Goal: Transaction & Acquisition: Download file/media

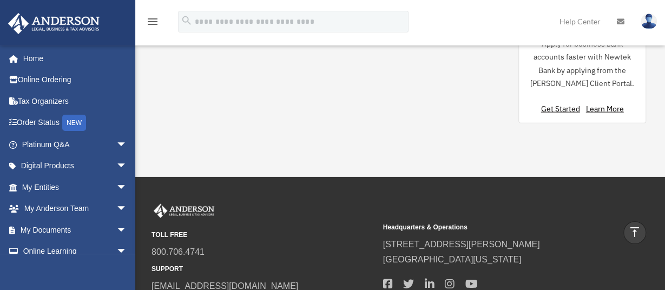
scroll to position [1179, 0]
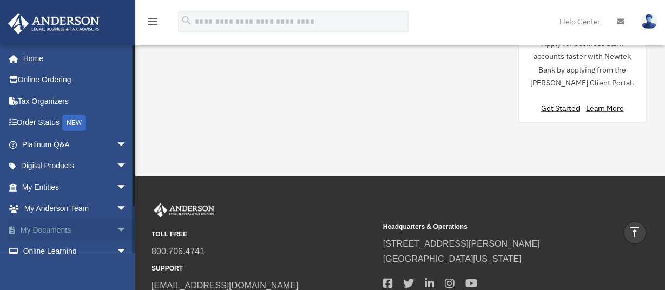
click at [116, 230] on span "arrow_drop_down" at bounding box center [127, 230] width 22 height 22
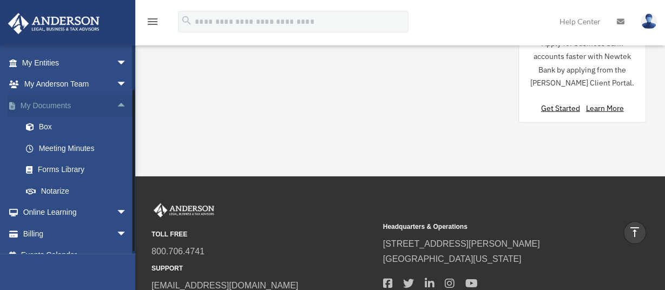
scroll to position [131, 0]
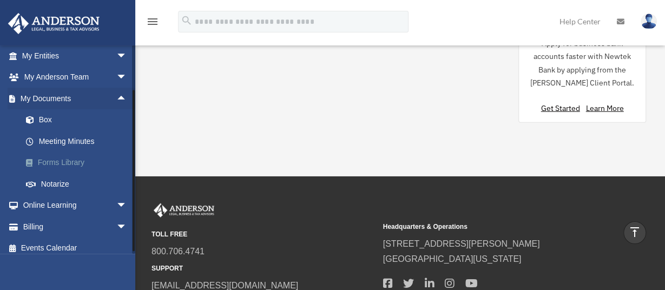
click at [79, 162] on link "Forms Library" at bounding box center [79, 163] width 128 height 22
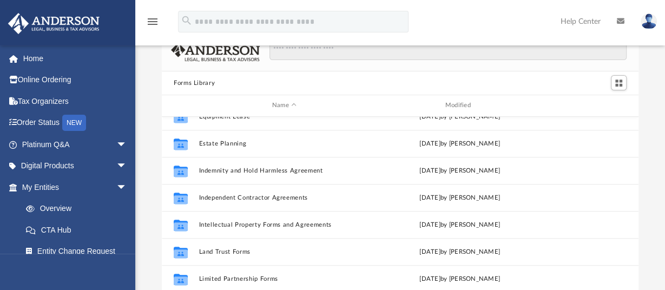
scroll to position [339, 0]
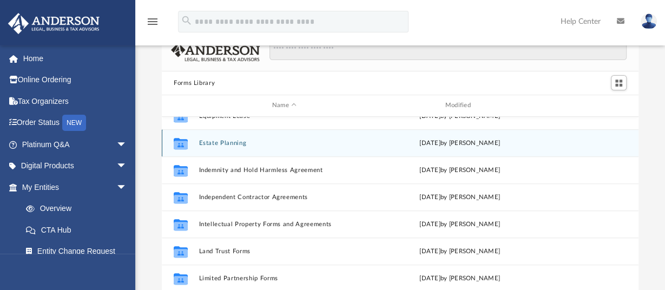
click at [227, 143] on button "Estate Planning" at bounding box center [284, 143] width 171 height 7
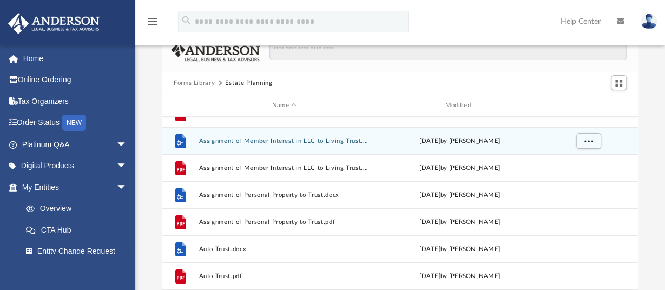
scroll to position [44, 0]
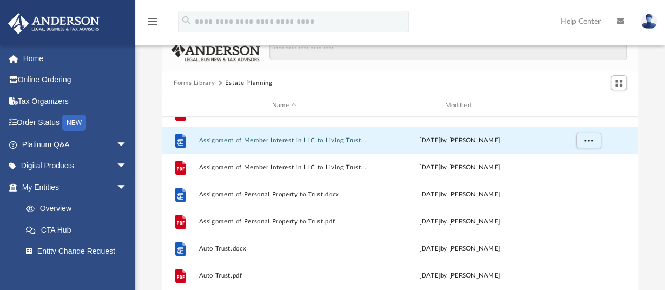
click at [276, 140] on button "Assignment of Member Interest in LLC to Living Trust.docx" at bounding box center [284, 140] width 171 height 7
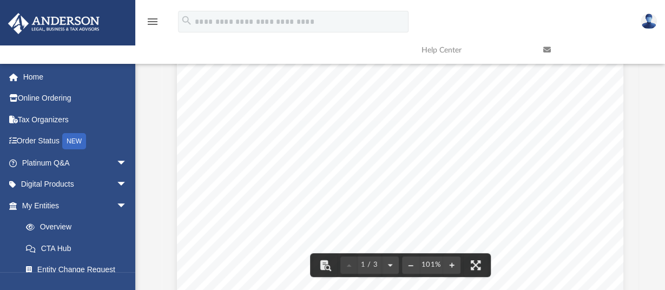
scroll to position [0, 0]
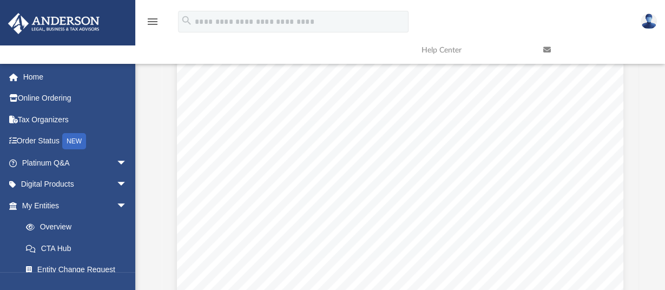
click at [547, 48] on icon at bounding box center [547, 50] width 8 height 8
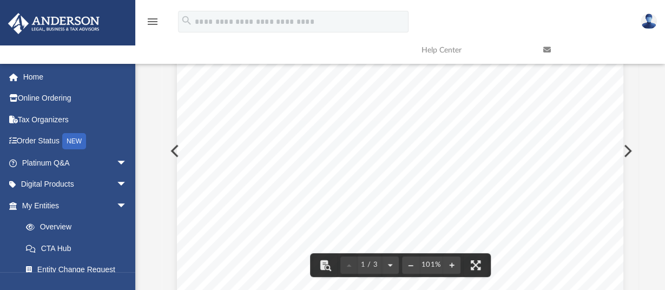
scroll to position [80, 0]
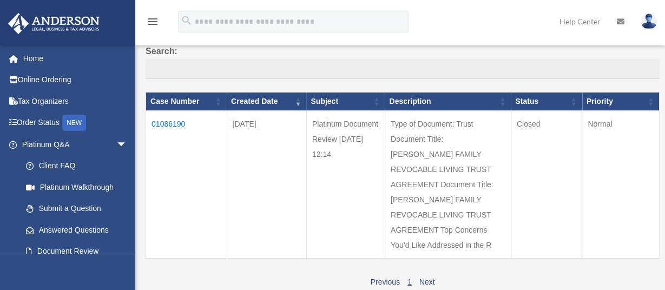
scroll to position [117, 0]
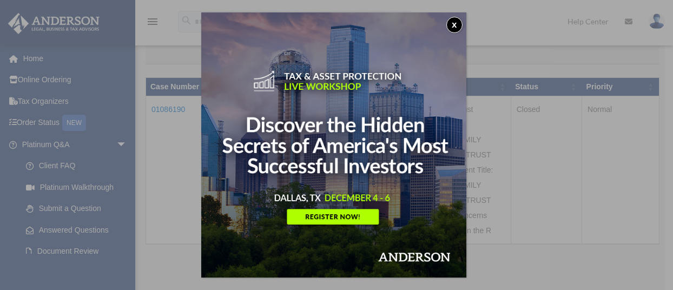
click at [459, 22] on button "x" at bounding box center [454, 25] width 16 height 16
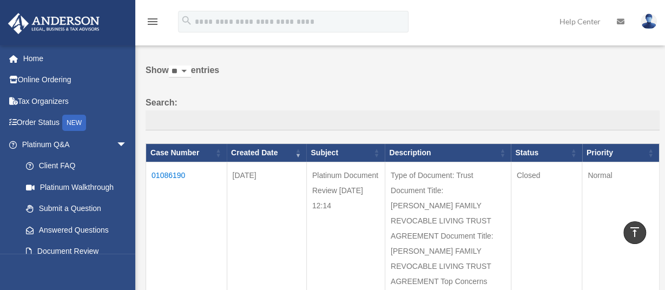
scroll to position [50, 0]
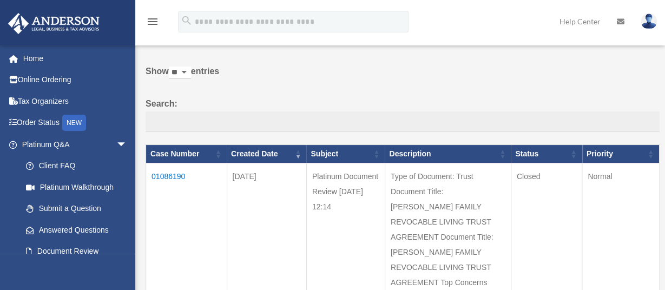
click at [184, 177] on td "01086190" at bounding box center [186, 237] width 81 height 148
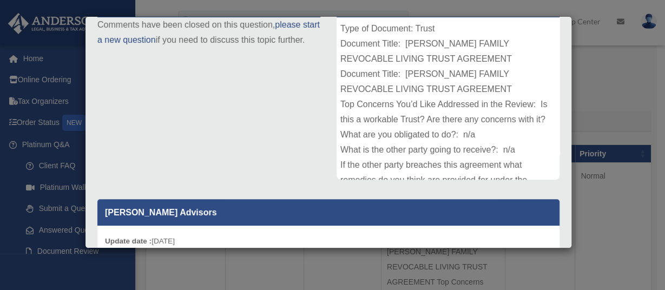
scroll to position [0, 0]
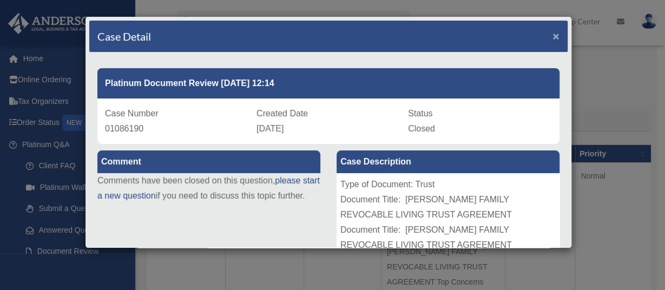
click at [552, 37] on span "×" at bounding box center [555, 36] width 7 height 12
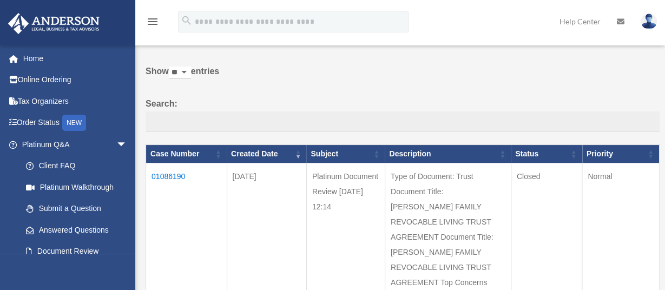
click at [164, 174] on td "01086190" at bounding box center [186, 237] width 81 height 148
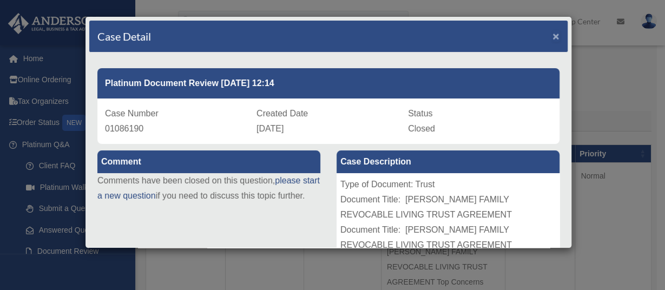
click at [552, 34] on span "×" at bounding box center [555, 36] width 7 height 12
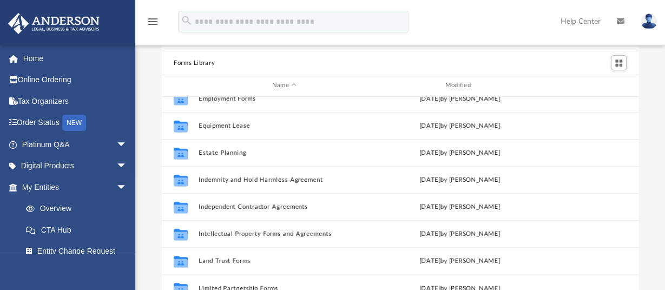
scroll to position [311, 0]
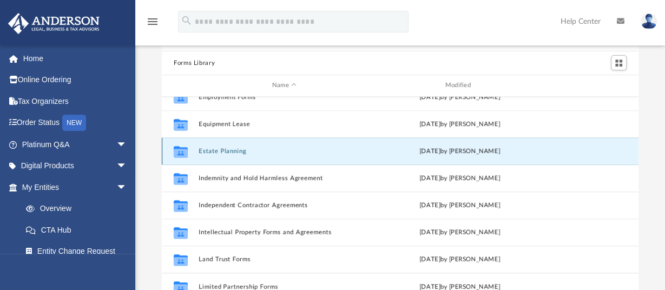
click at [240, 151] on button "Estate Planning" at bounding box center [284, 151] width 171 height 7
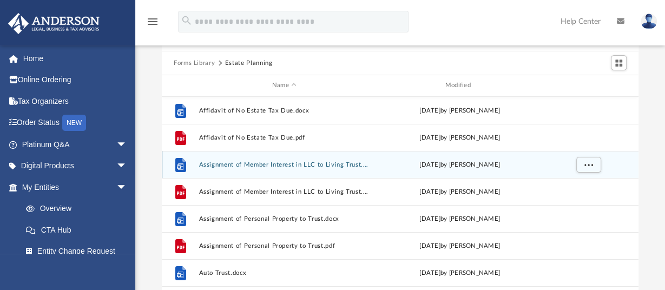
scroll to position [0, 0]
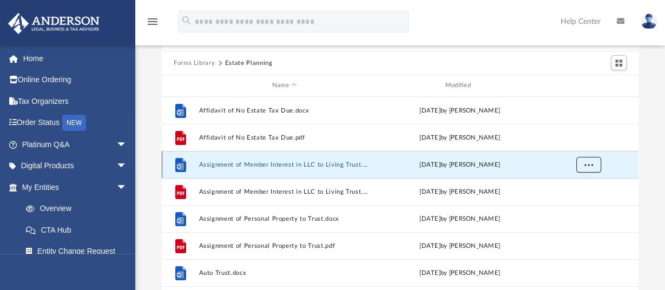
click at [593, 162] on button "More options" at bounding box center [588, 164] width 25 height 16
click at [590, 207] on li "Download" at bounding box center [578, 202] width 31 height 11
click at [590, 165] on span "More options" at bounding box center [588, 164] width 9 height 6
click at [583, 200] on li "Download" at bounding box center [578, 202] width 31 height 11
click at [309, 167] on button "Assignment of Member Interest in LLC to Living Trust.docx" at bounding box center [284, 164] width 171 height 7
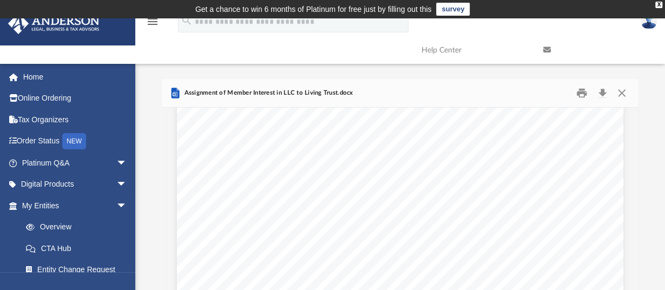
scroll to position [827, 0]
click at [585, 90] on button "Print" at bounding box center [582, 93] width 22 height 17
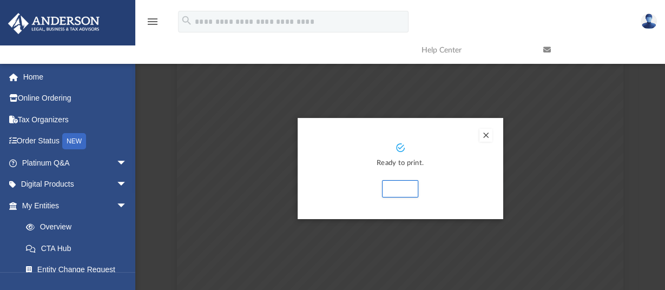
scroll to position [0, 0]
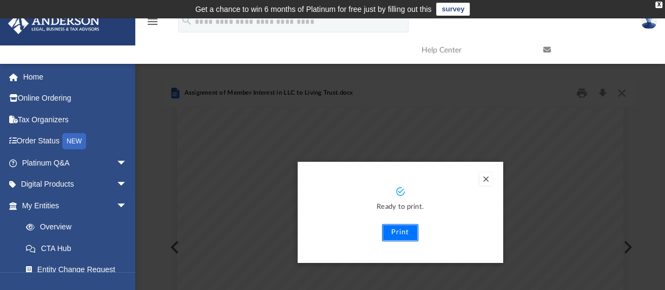
click at [395, 235] on button "Print" at bounding box center [400, 232] width 36 height 17
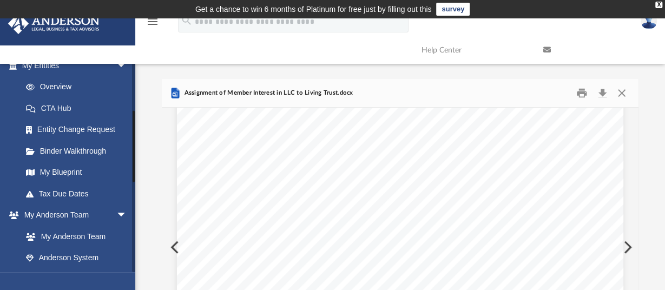
scroll to position [142, 0]
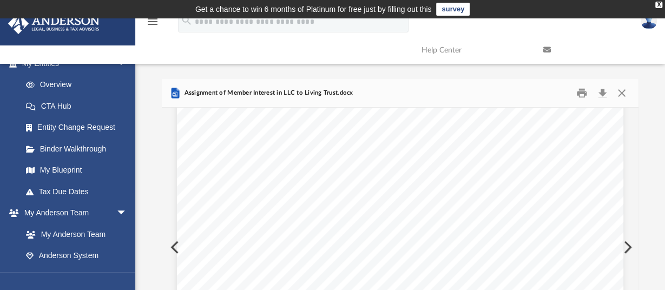
click at [177, 248] on div "liabilities of a member under the operating agreement. Assignee is liable for t…" at bounding box center [400, 172] width 446 height 578
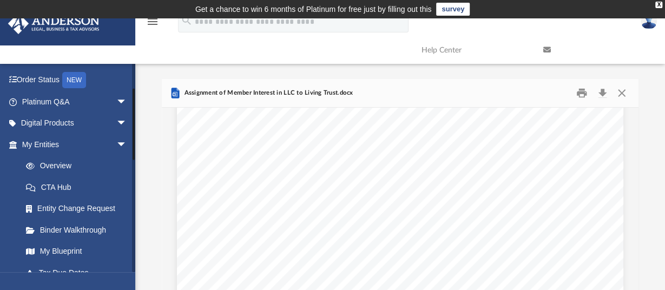
scroll to position [56, 0]
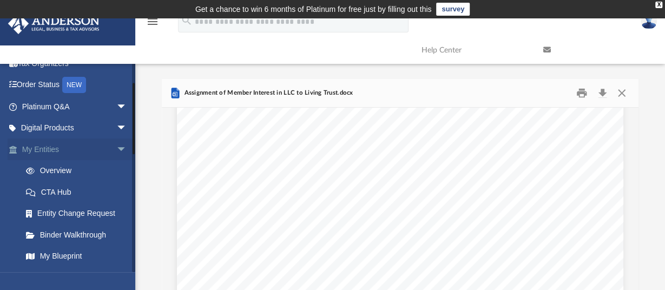
click at [116, 150] on span "arrow_drop_down" at bounding box center [127, 149] width 22 height 22
click at [62, 148] on link "My Entities arrow_drop_up" at bounding box center [76, 149] width 136 height 22
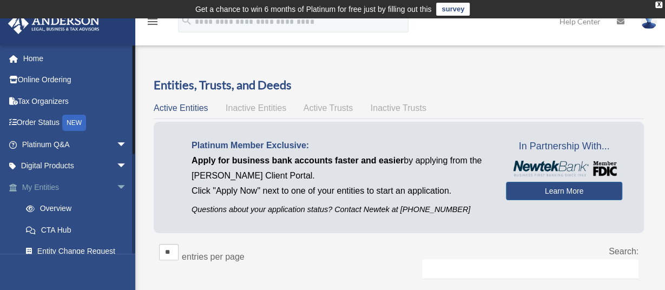
click at [77, 189] on link "My Entities arrow_drop_down" at bounding box center [76, 187] width 136 height 22
click at [65, 207] on link "Overview" at bounding box center [79, 209] width 128 height 22
click at [38, 57] on link "Home" at bounding box center [76, 59] width 136 height 22
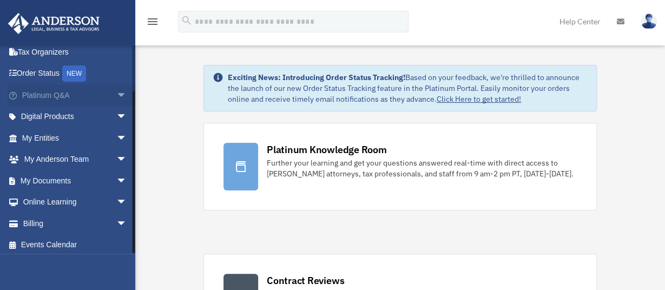
scroll to position [53, 0]
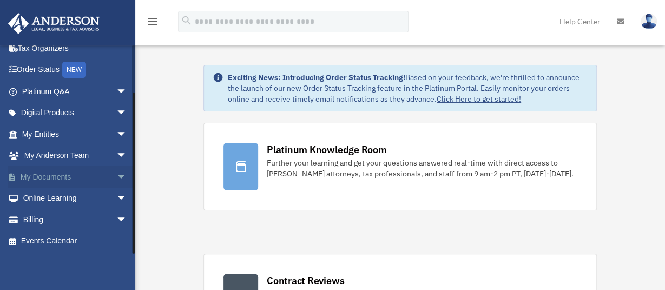
click at [116, 176] on span "arrow_drop_down" at bounding box center [127, 177] width 22 height 22
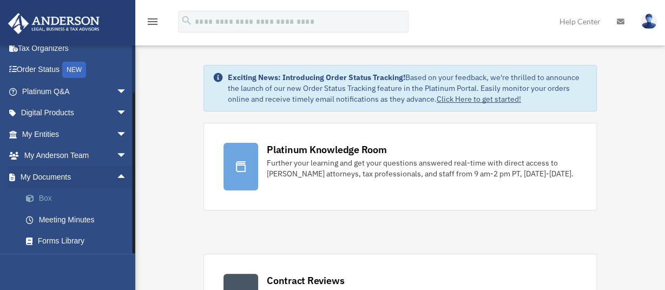
click at [58, 197] on link "Box" at bounding box center [79, 199] width 128 height 22
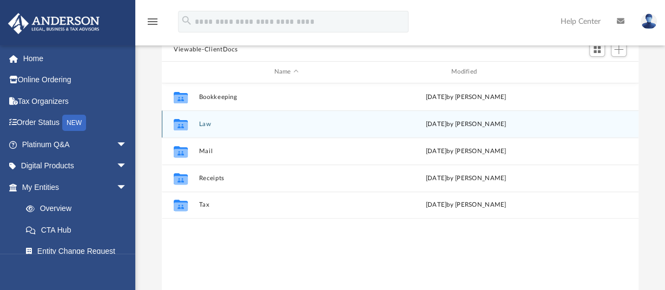
scroll to position [117, 0]
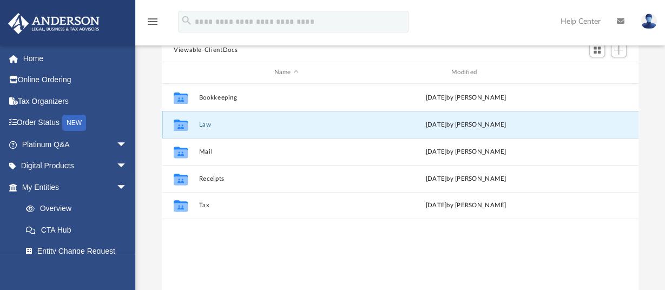
click at [202, 123] on button "Law" at bounding box center [286, 124] width 175 height 7
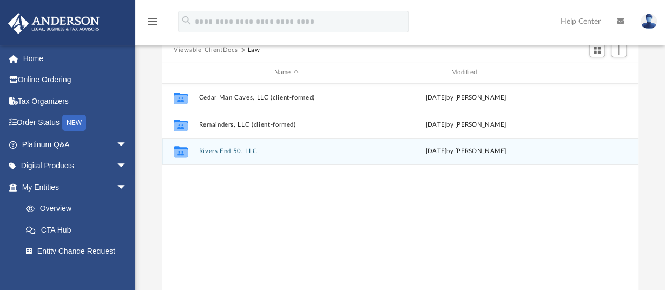
click at [270, 154] on button "Rivers End 50, LLC" at bounding box center [286, 151] width 175 height 7
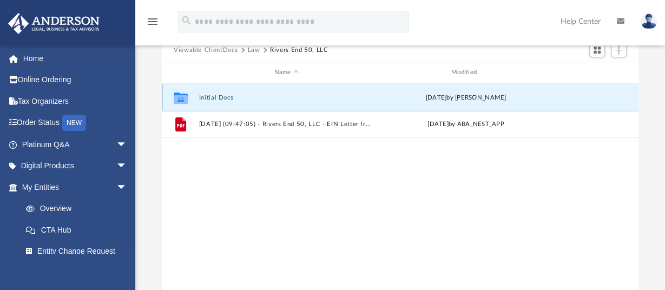
click at [306, 96] on button "Initial Docs" at bounding box center [286, 97] width 175 height 7
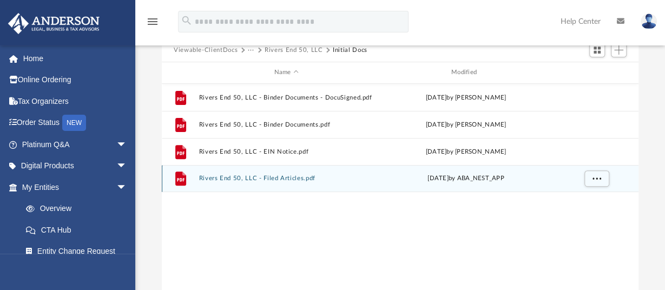
click at [330, 184] on div "File Rivers End 50, LLC - Filed Articles.pdf Fri May 9 2025 by ABA_NEST_APP" at bounding box center [400, 178] width 477 height 27
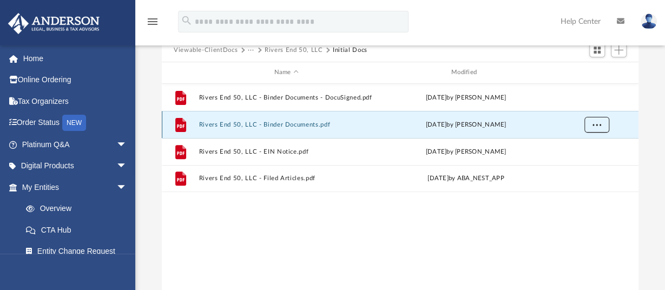
click at [594, 125] on span "More options" at bounding box center [596, 124] width 9 height 6
click at [586, 147] on li "Preview" at bounding box center [586, 146] width 31 height 11
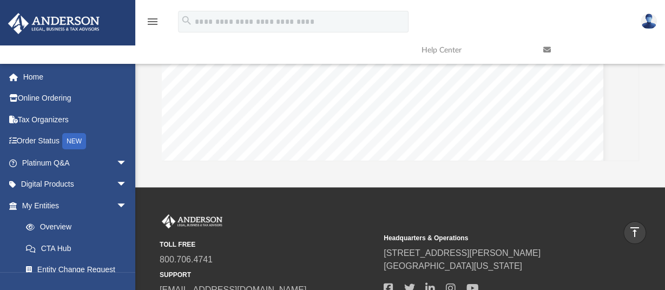
scroll to position [354, 0]
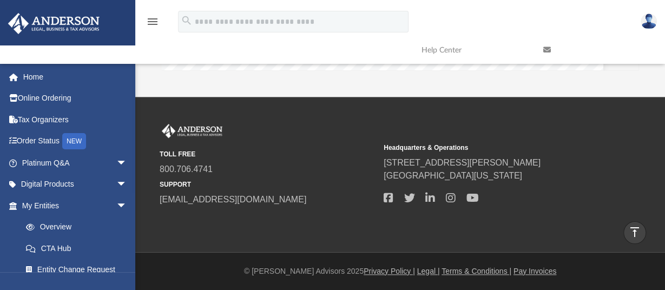
click at [521, 47] on link "Help Center" at bounding box center [474, 50] width 122 height 43
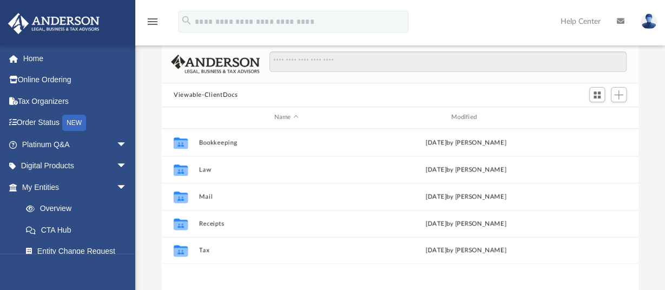
scroll to position [72, 0]
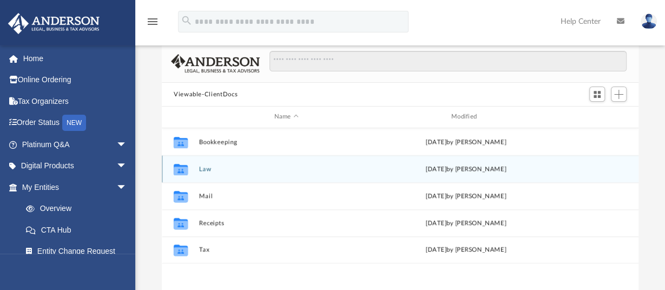
click at [245, 164] on div "Collaborated Folder Law [DATE] by [PERSON_NAME]" at bounding box center [400, 168] width 477 height 27
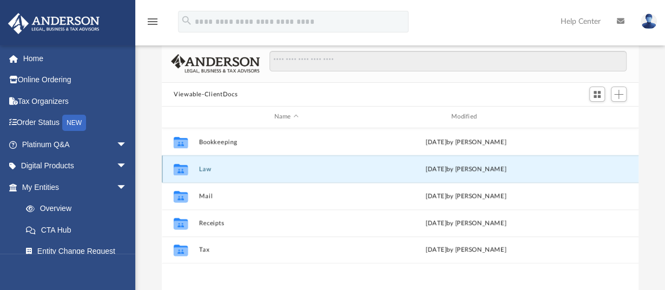
click at [245, 164] on div "Collaborated Folder Law [DATE] by [PERSON_NAME]" at bounding box center [400, 168] width 477 height 27
click at [234, 167] on button "Law" at bounding box center [286, 169] width 175 height 7
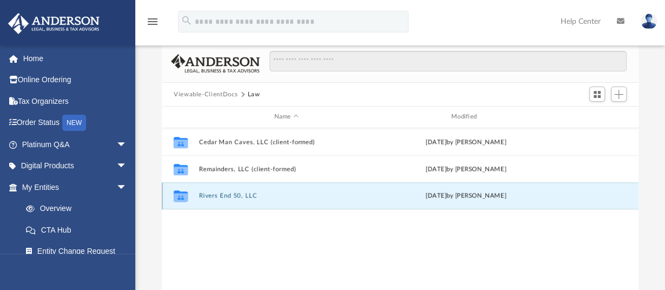
click at [262, 195] on button "Rivers End 50, LLC" at bounding box center [286, 195] width 175 height 7
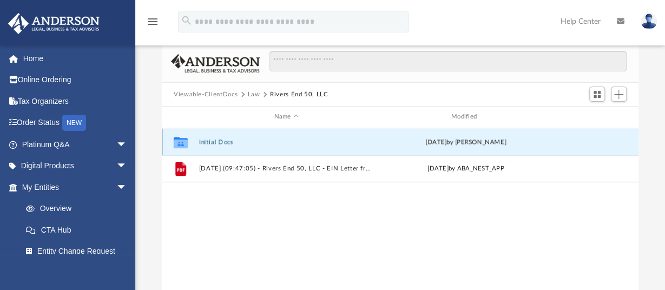
click at [359, 144] on button "Initial Docs" at bounding box center [286, 141] width 175 height 7
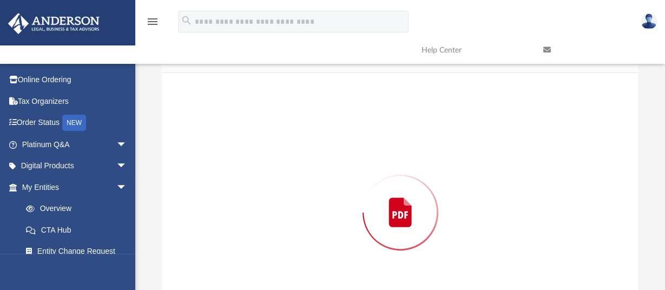
scroll to position [117, 0]
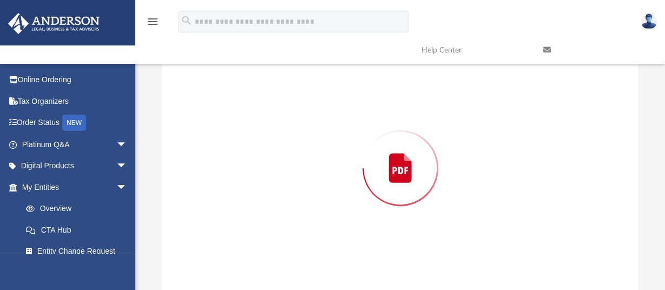
click at [359, 144] on div "Preview" at bounding box center [400, 168] width 477 height 279
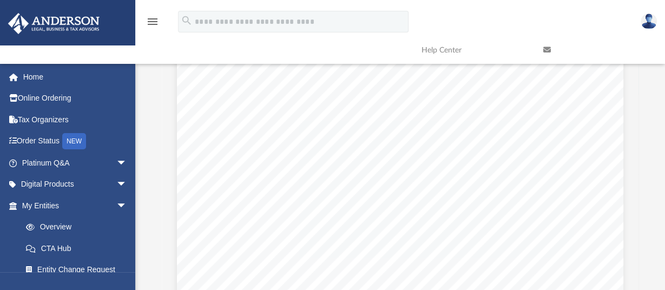
scroll to position [1478, 0]
click at [626, 150] on button "Preview" at bounding box center [627, 151] width 24 height 30
click at [549, 52] on icon at bounding box center [547, 50] width 8 height 8
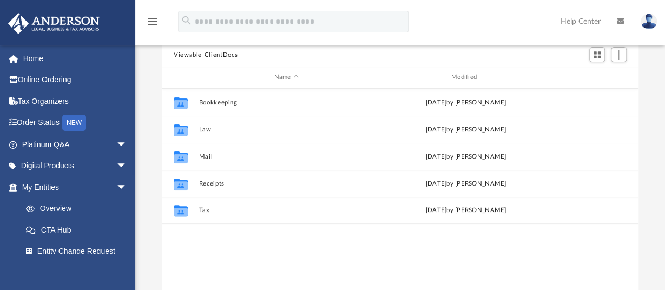
scroll to position [113, 0]
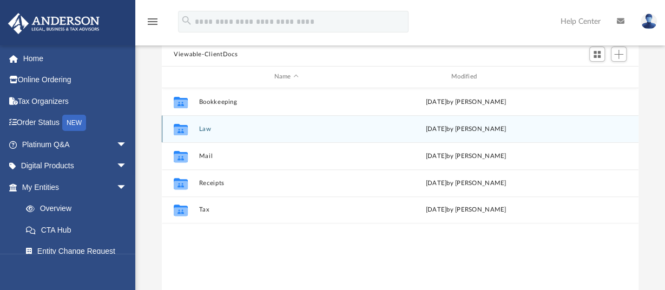
click at [177, 130] on icon "grid" at bounding box center [181, 130] width 14 height 9
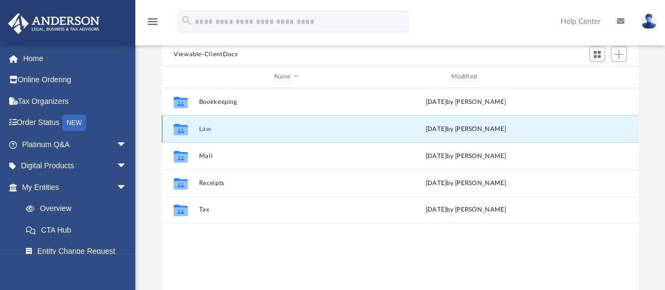
click at [177, 130] on icon "grid" at bounding box center [181, 130] width 14 height 9
click at [205, 130] on button "Law" at bounding box center [286, 128] width 175 height 7
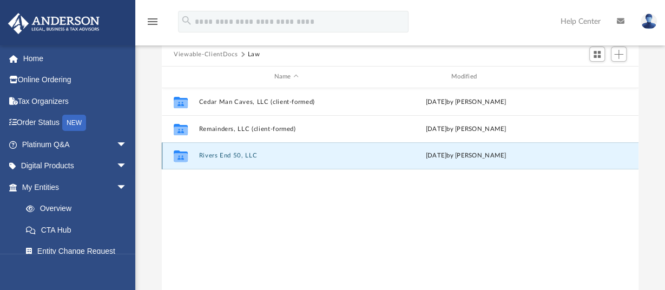
click at [226, 155] on button "Rivers End 50, LLC" at bounding box center [286, 155] width 175 height 7
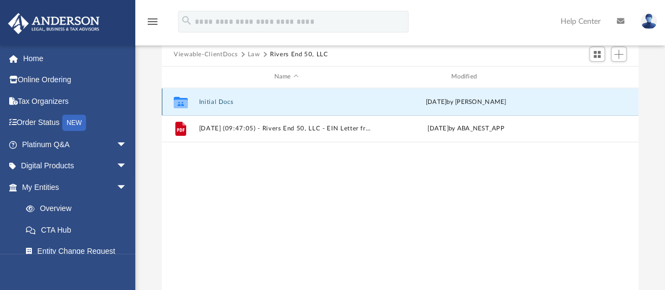
click at [216, 102] on button "Initial Docs" at bounding box center [286, 101] width 175 height 7
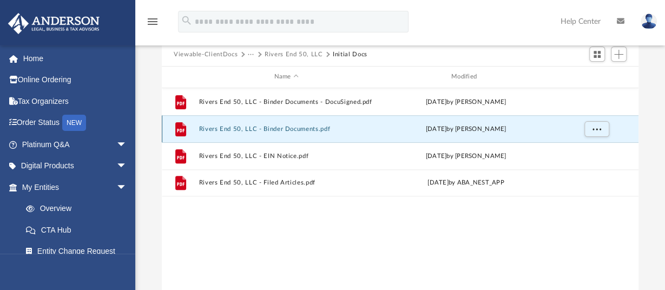
click at [289, 128] on button "Rivers End 50, LLC - Binder Documents.pdf" at bounding box center [286, 128] width 175 height 7
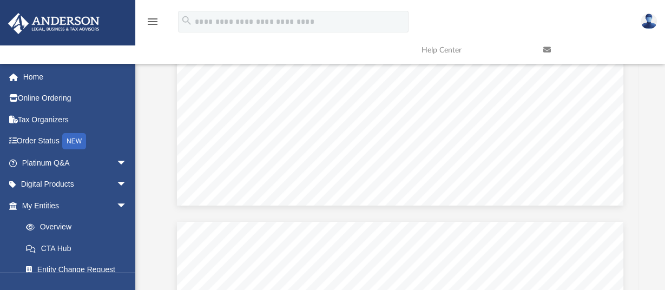
scroll to position [17614, 0]
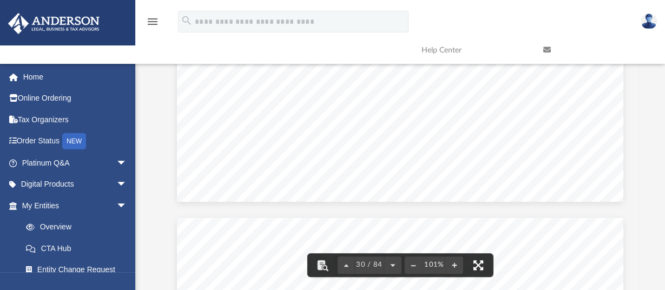
click at [479, 263] on button "File preview" at bounding box center [478, 265] width 24 height 24
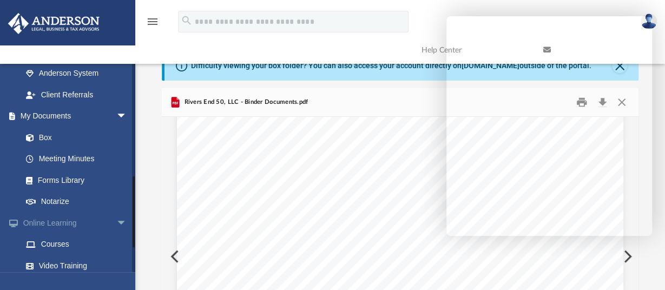
scroll to position [322, 0]
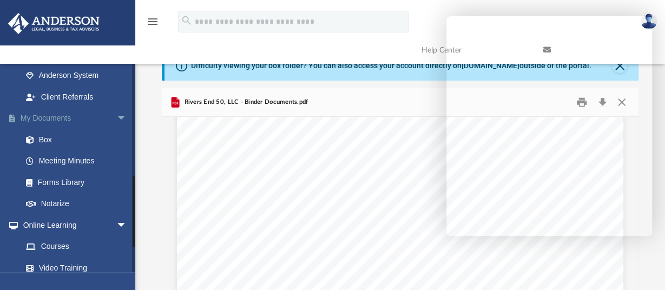
click at [116, 117] on span "arrow_drop_down" at bounding box center [127, 119] width 22 height 22
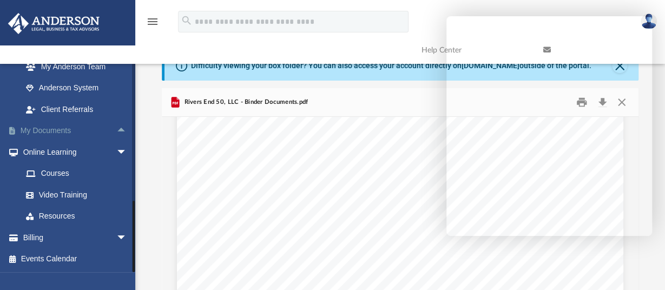
scroll to position [309, 0]
click at [116, 129] on span "arrow_drop_up" at bounding box center [127, 132] width 22 height 22
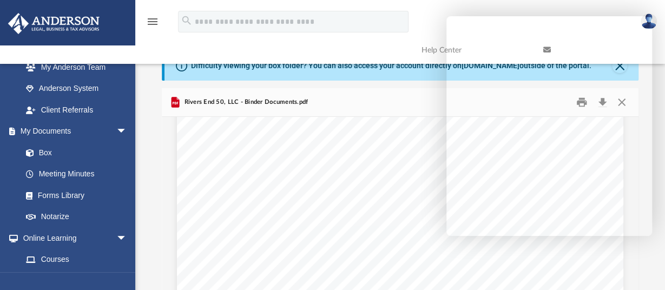
scroll to position [0, 0]
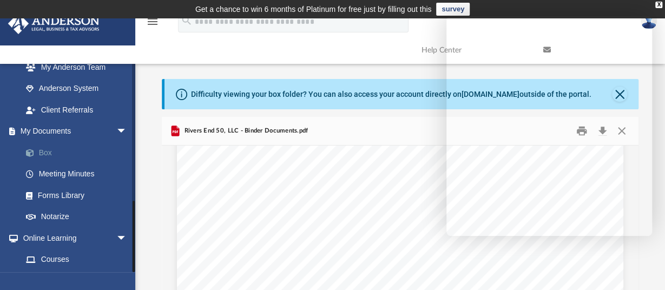
click at [85, 151] on link "Box" at bounding box center [79, 153] width 128 height 22
click at [51, 146] on link "Box" at bounding box center [79, 153] width 128 height 22
click at [51, 131] on link "My Documents arrow_drop_down" at bounding box center [76, 132] width 136 height 22
click at [116, 129] on span "arrow_drop_down" at bounding box center [127, 132] width 22 height 22
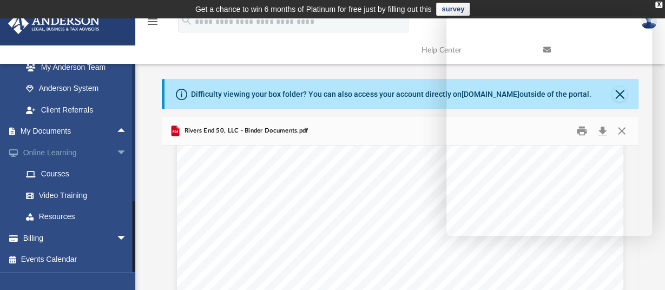
click at [116, 151] on span "arrow_drop_down" at bounding box center [127, 153] width 22 height 22
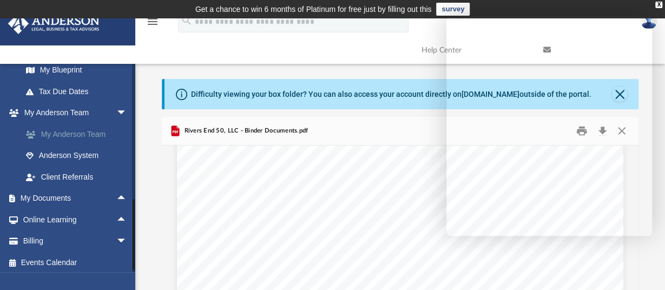
scroll to position [242, 0]
click at [116, 199] on span "arrow_drop_up" at bounding box center [127, 199] width 22 height 22
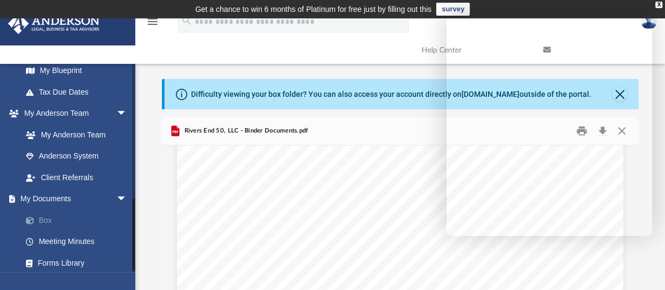
click at [52, 220] on link "Box" at bounding box center [79, 220] width 128 height 22
click at [43, 219] on link "Box" at bounding box center [79, 220] width 128 height 22
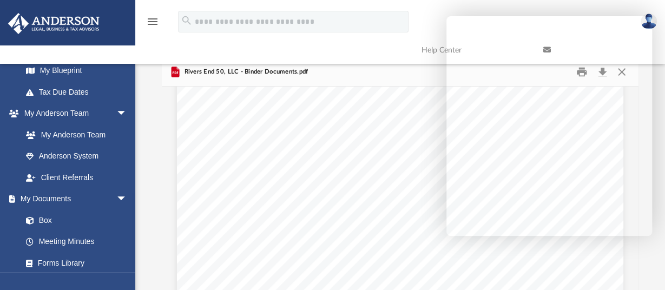
scroll to position [0, 0]
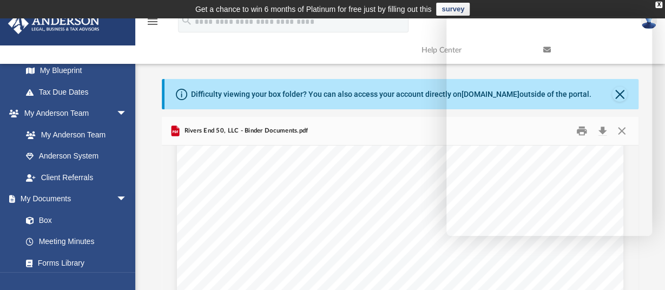
click at [268, 97] on div "Difficulty viewing your box folder? You can also access your account directly o…" at bounding box center [391, 94] width 400 height 11
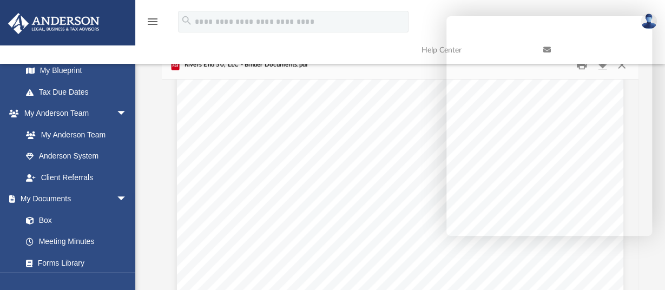
scroll to position [68, 0]
click at [171, 218] on button "Preview" at bounding box center [174, 217] width 24 height 30
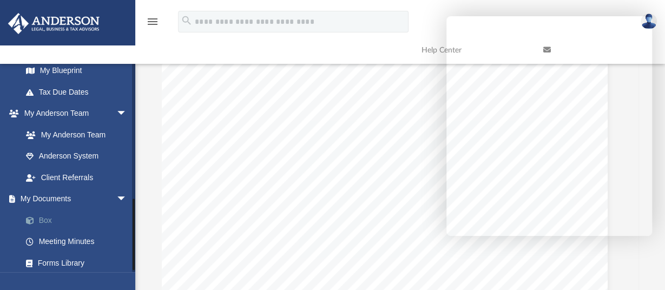
click at [48, 221] on link "Box" at bounding box center [79, 220] width 128 height 22
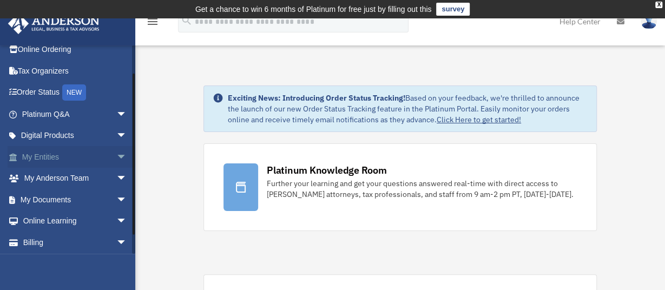
scroll to position [32, 0]
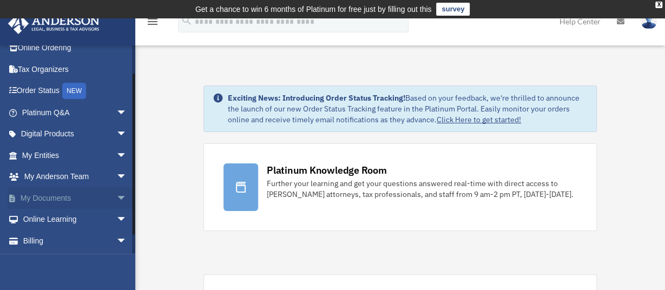
click at [116, 199] on span "arrow_drop_down" at bounding box center [127, 198] width 22 height 22
click at [44, 220] on link "Box" at bounding box center [79, 220] width 128 height 22
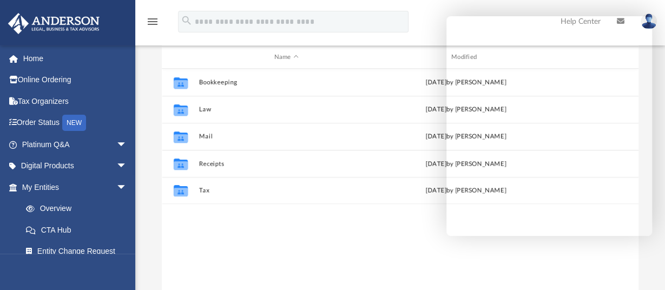
scroll to position [131, 0]
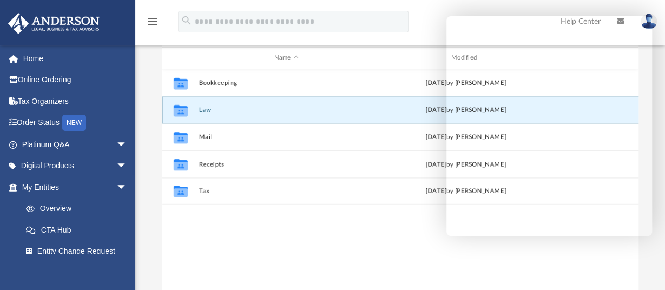
click at [209, 108] on button "Law" at bounding box center [286, 110] width 175 height 7
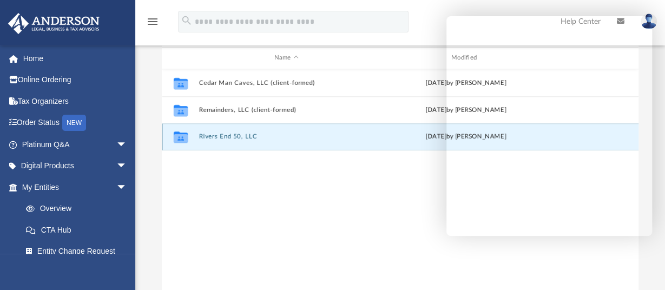
click at [238, 136] on button "Rivers End 50, LLC" at bounding box center [286, 136] width 175 height 7
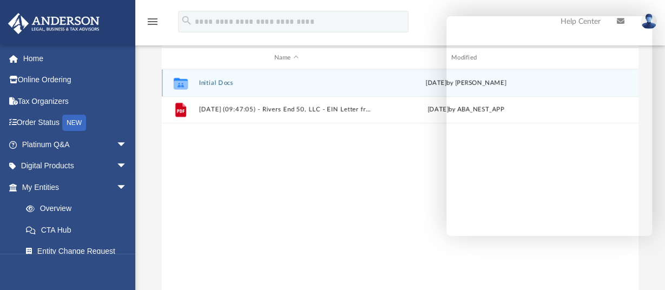
click at [213, 80] on button "Initial Docs" at bounding box center [286, 83] width 175 height 7
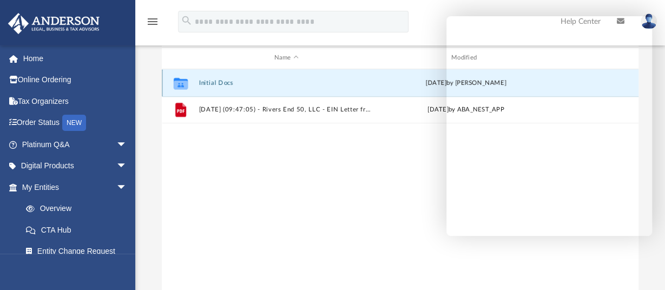
click at [213, 80] on button "Initial Docs" at bounding box center [286, 83] width 175 height 7
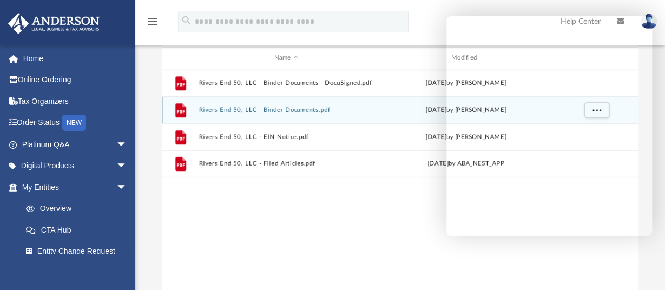
click at [298, 107] on button "Rivers End 50, LLC - Binder Documents.pdf" at bounding box center [286, 110] width 175 height 7
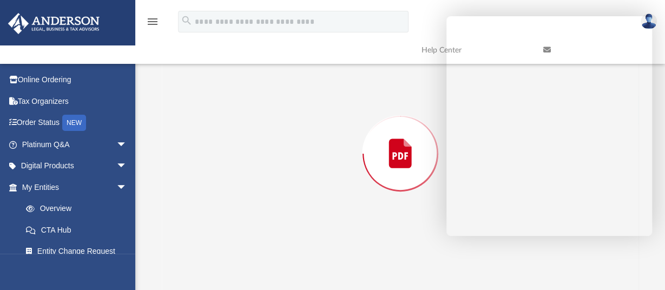
scroll to position [134, 0]
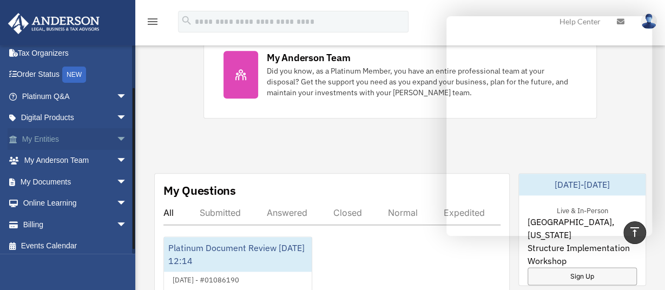
scroll to position [53, 0]
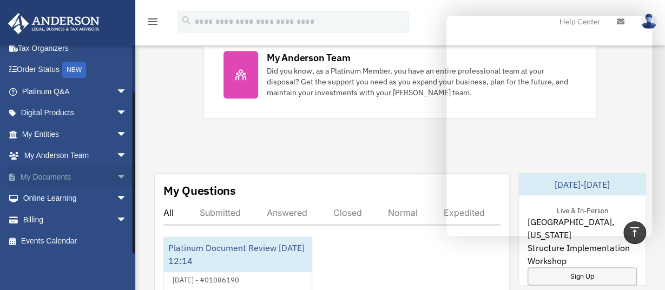
click at [116, 175] on span "arrow_drop_down" at bounding box center [127, 177] width 22 height 22
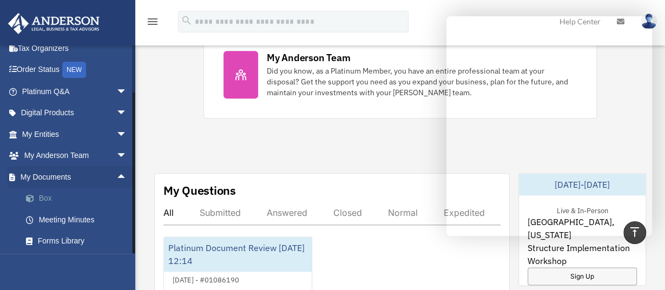
click at [52, 196] on link "Box" at bounding box center [79, 199] width 128 height 22
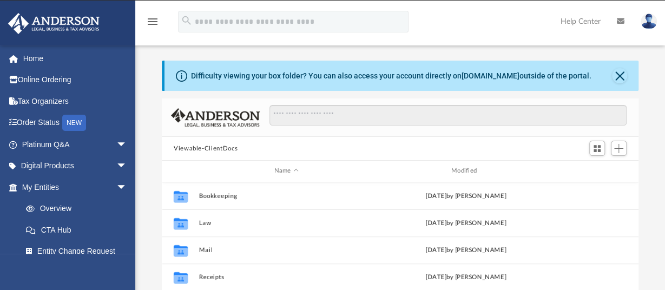
scroll to position [237, 468]
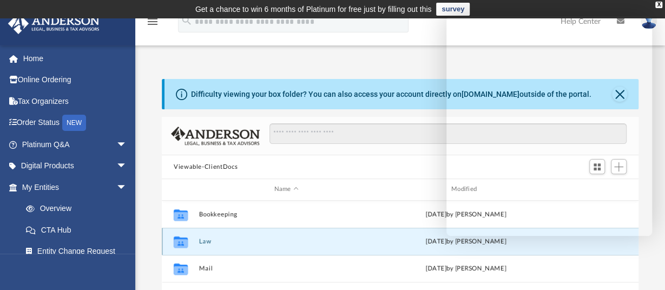
click at [206, 243] on button "Law" at bounding box center [286, 241] width 175 height 7
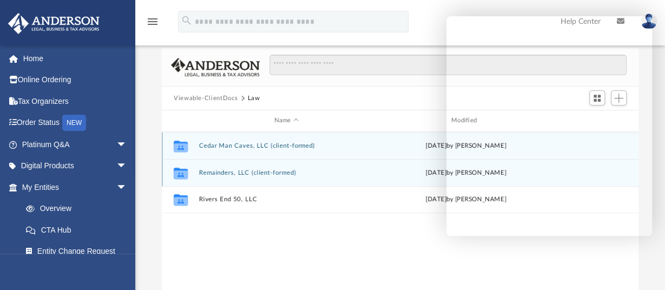
scroll to position [69, 0]
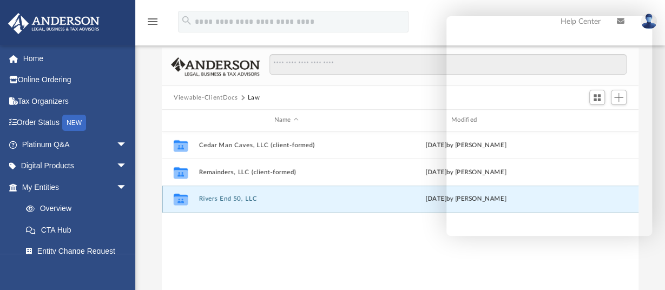
click at [214, 199] on button "Rivers End 50, LLC" at bounding box center [286, 198] width 175 height 7
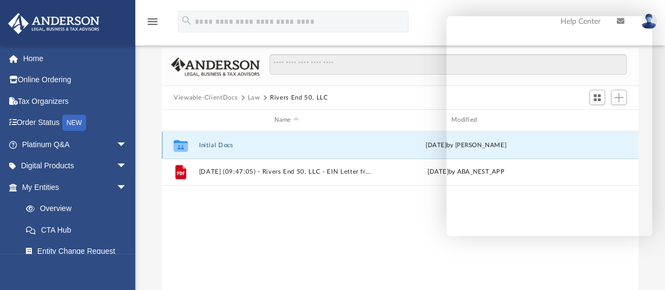
click at [216, 146] on button "Initial Docs" at bounding box center [286, 145] width 175 height 7
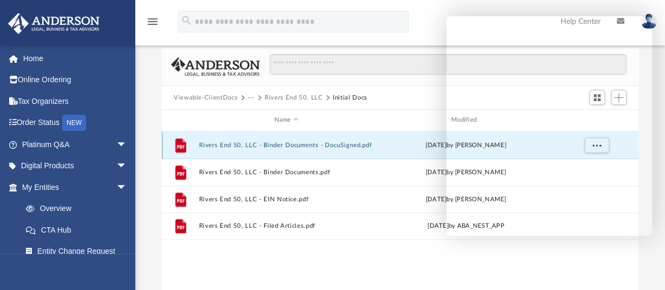
click at [296, 146] on button "Rivers End 50, LLC - Binder Documents - DocuSigned.pdf" at bounding box center [286, 145] width 175 height 7
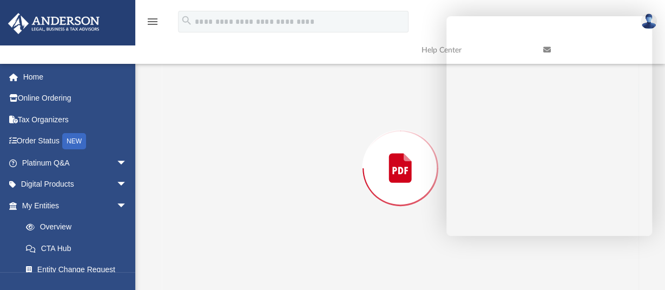
scroll to position [134, 0]
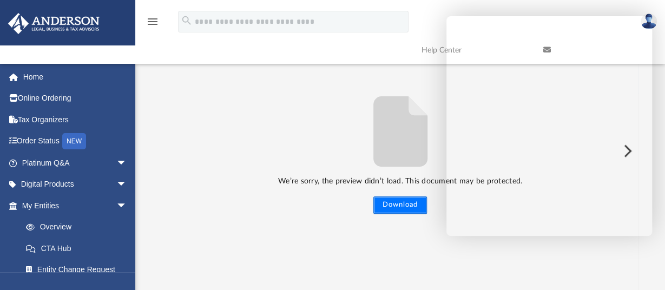
click at [407, 203] on button "Download" at bounding box center [400, 204] width 54 height 17
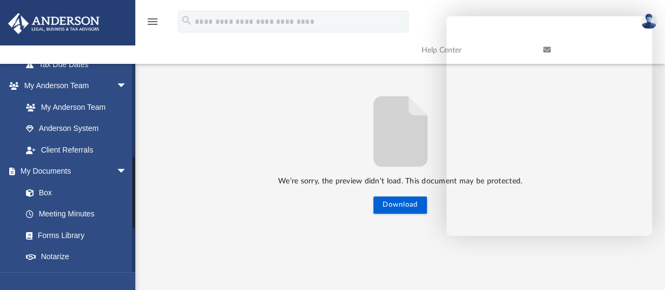
scroll to position [269, 0]
click at [47, 192] on link "Box" at bounding box center [79, 193] width 128 height 22
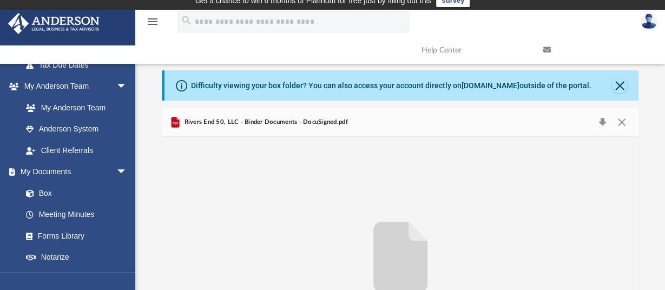
scroll to position [0, 0]
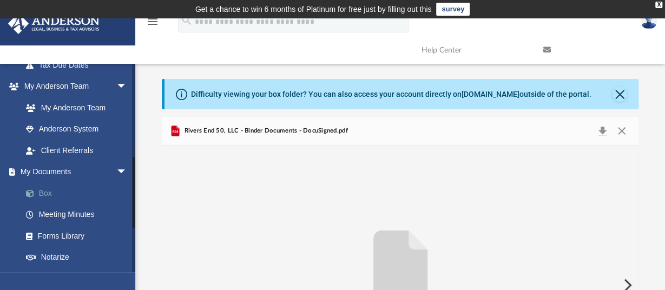
click at [49, 191] on link "Box" at bounding box center [79, 193] width 128 height 22
click at [616, 96] on button "Close" at bounding box center [619, 94] width 15 height 15
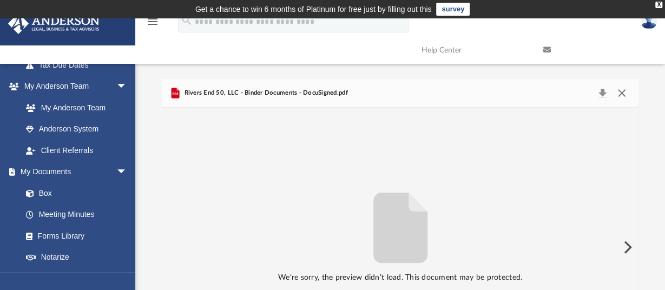
click at [622, 92] on button "Close" at bounding box center [621, 92] width 19 height 15
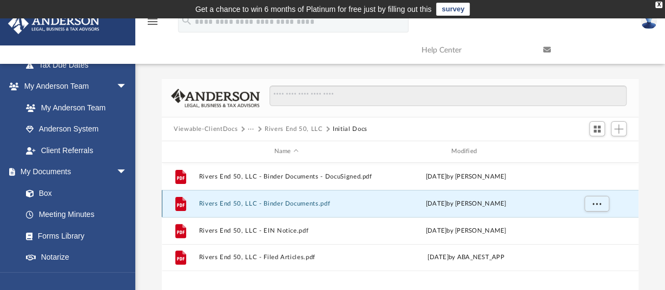
click at [307, 206] on button "Rivers End 50, LLC - Binder Documents.pdf" at bounding box center [286, 203] width 175 height 7
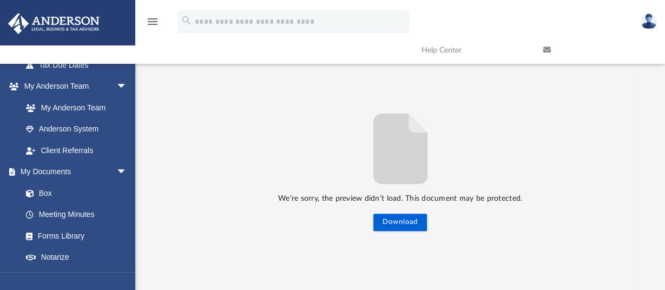
scroll to position [96, 0]
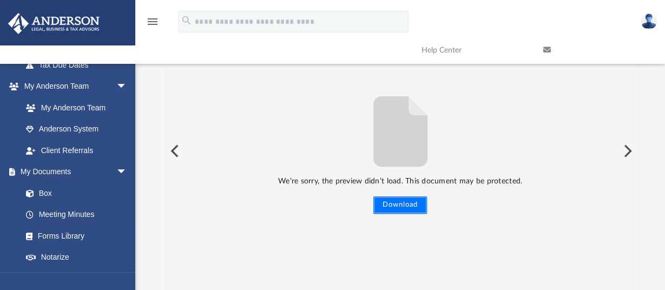
click at [394, 203] on button "Download" at bounding box center [400, 204] width 54 height 17
